Goal: Task Accomplishment & Management: Manage account settings

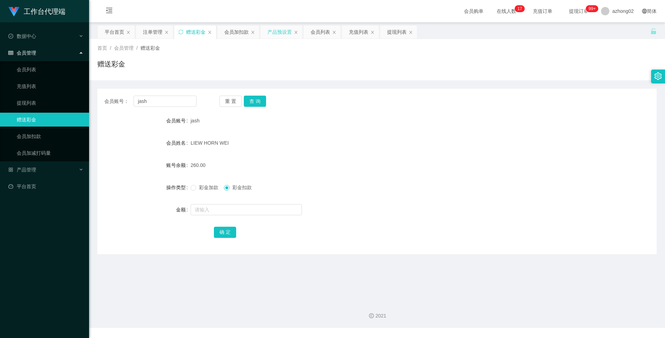
drag, startPoint x: 285, startPoint y: 31, endPoint x: 281, endPoint y: 32, distance: 3.7
click at [284, 31] on div "产品预设置" at bounding box center [280, 31] width 24 height 13
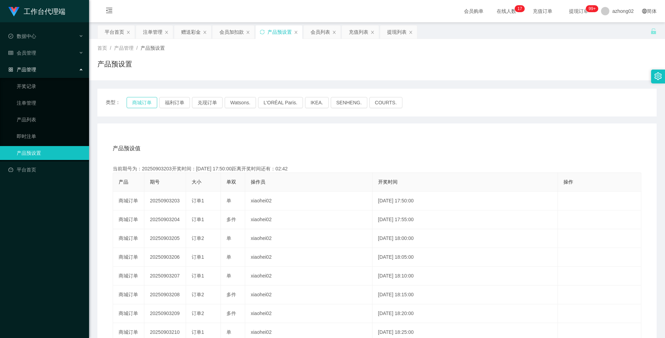
click at [147, 101] on button "商城订单" at bounding box center [142, 102] width 31 height 11
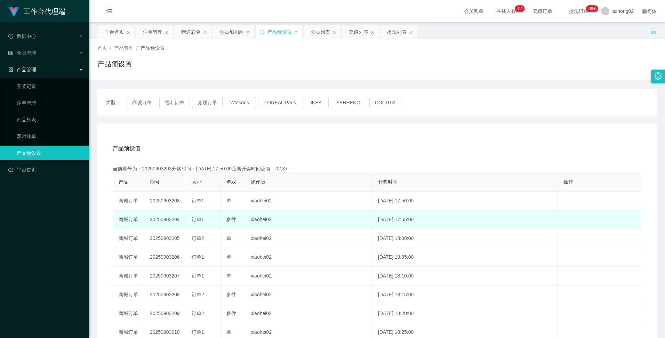
click at [162, 218] on td "20250903204" at bounding box center [165, 219] width 42 height 19
copy td "20250903204"
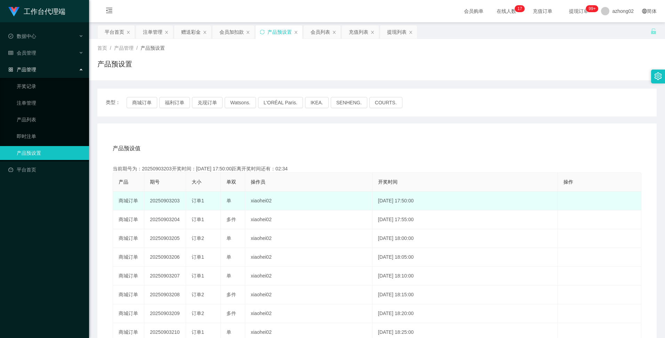
click at [162, 201] on td "20250903203" at bounding box center [165, 201] width 42 height 19
copy td "20250903203"
